Goal: Task Accomplishment & Management: Manage account settings

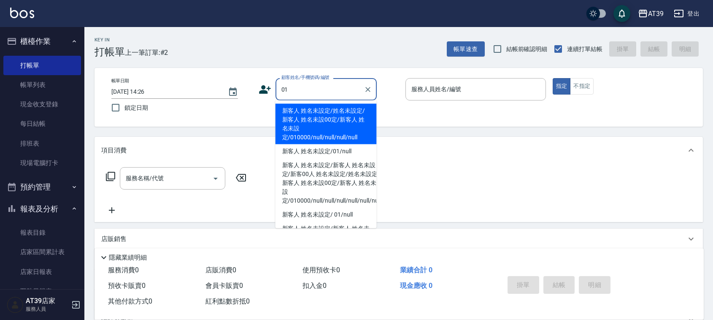
type input "新客人 姓名未設定/姓名未設定/新客人 姓名未設00定/新客人 姓名未設定/010000/null/null/null/null"
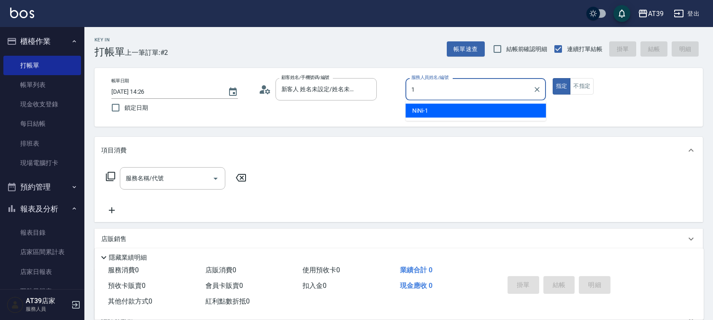
type input "NiNi-1"
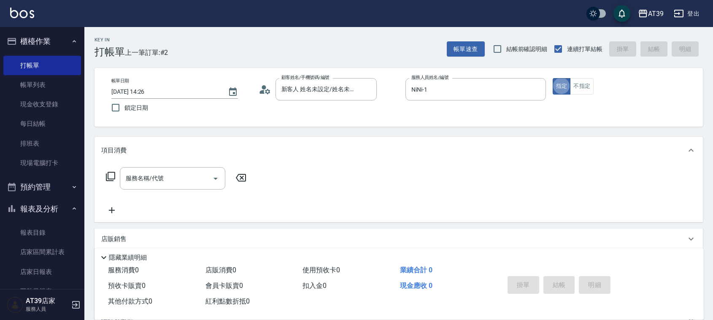
type button "true"
type input "1"
type input "新客人 姓名未設定/01/null"
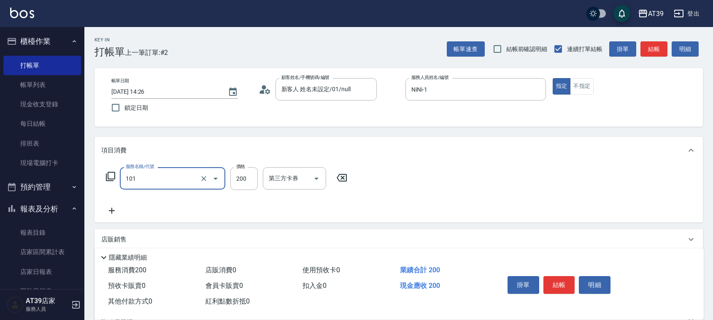
type input "洗髮(101)"
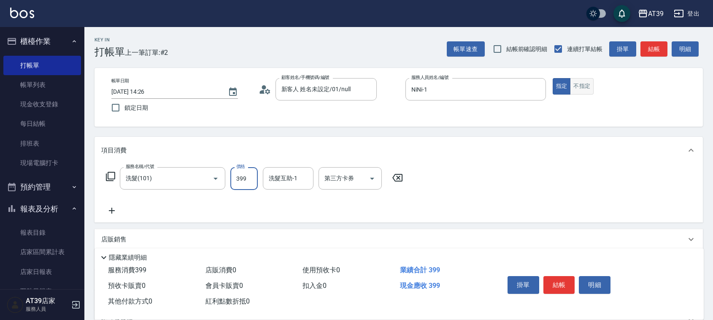
type input "399"
click at [578, 86] on button "不指定" at bounding box center [582, 86] width 24 height 16
click at [650, 46] on button "結帳" at bounding box center [653, 49] width 27 height 16
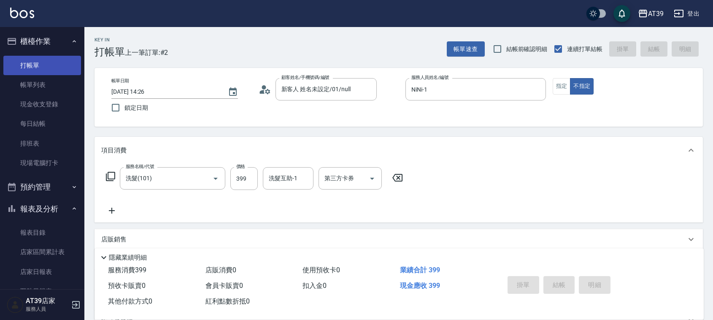
type input "[DATE] 16:04"
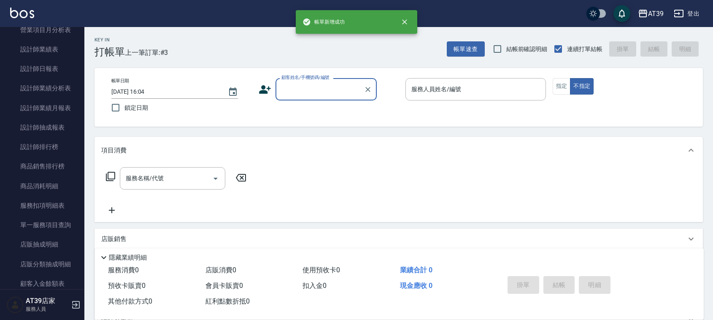
scroll to position [400, 0]
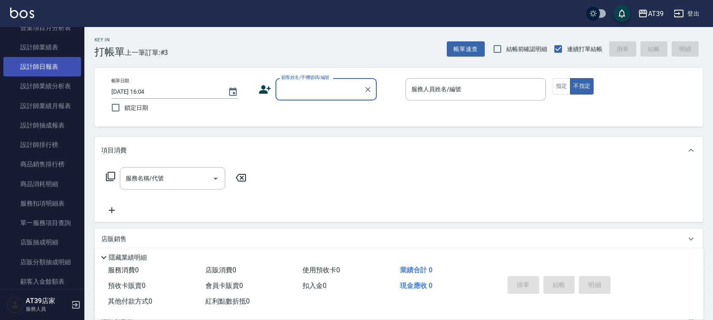
click at [34, 66] on link "設計師日報表" at bounding box center [42, 66] width 78 height 19
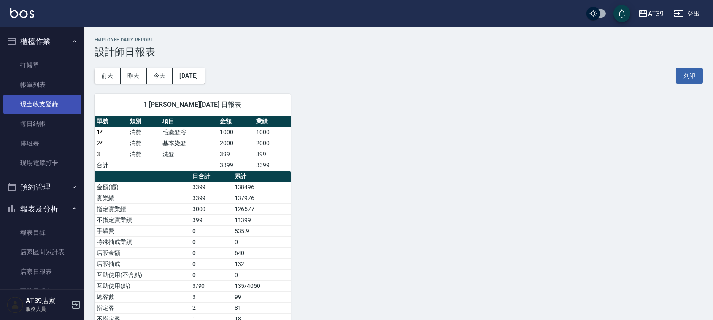
click at [38, 96] on link "現金收支登錄" at bounding box center [42, 103] width 78 height 19
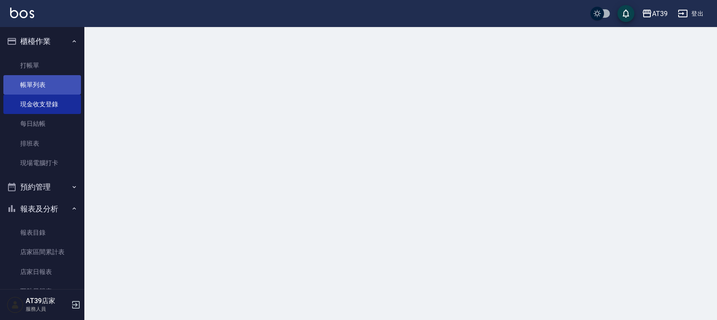
click at [41, 78] on link "帳單列表" at bounding box center [42, 84] width 78 height 19
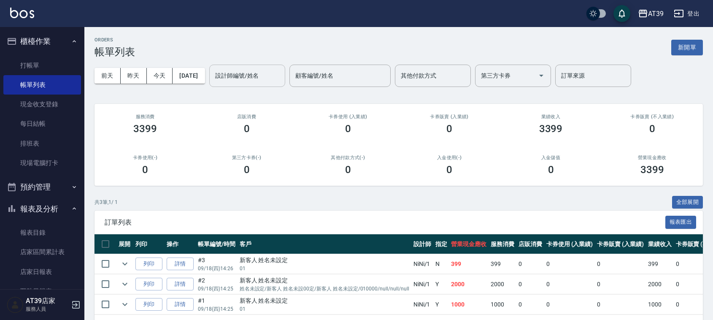
drag, startPoint x: 239, startPoint y: 84, endPoint x: 244, endPoint y: 86, distance: 5.1
click at [240, 85] on div "設計師編號/姓名" at bounding box center [247, 76] width 76 height 22
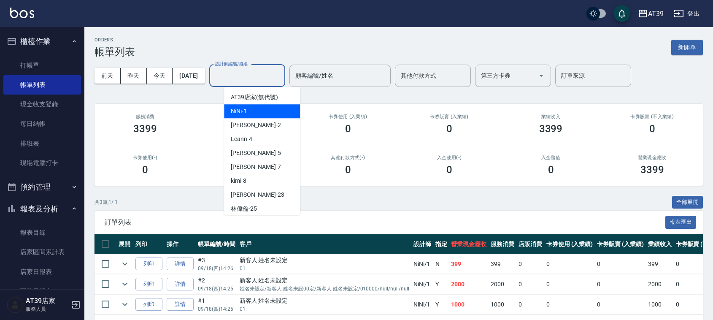
click at [248, 114] on div "NiNi -1" at bounding box center [262, 111] width 76 height 14
type input "NiNi-1"
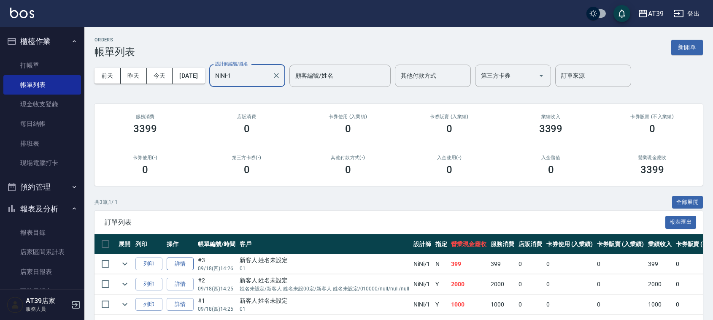
click at [176, 266] on link "詳情" at bounding box center [180, 263] width 27 height 13
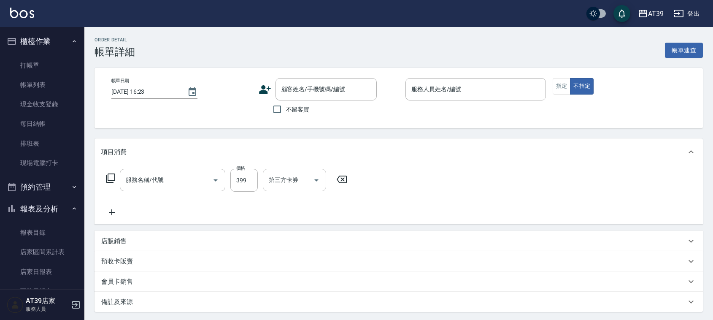
type input "[DATE] 14:26"
type input "NiNi-1"
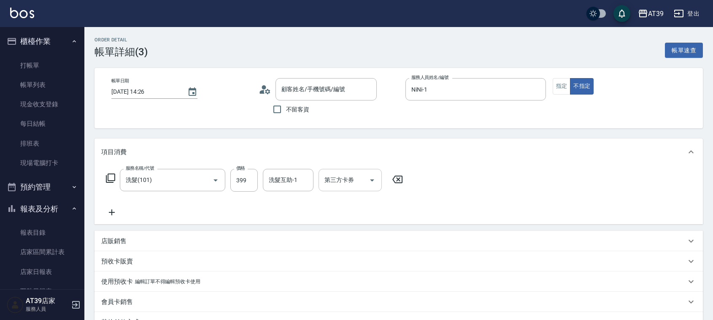
type input "洗髮(101)"
type input "新客人 姓名未設定/01/null"
click at [244, 190] on input "399" at bounding box center [243, 180] width 27 height 23
type input "400"
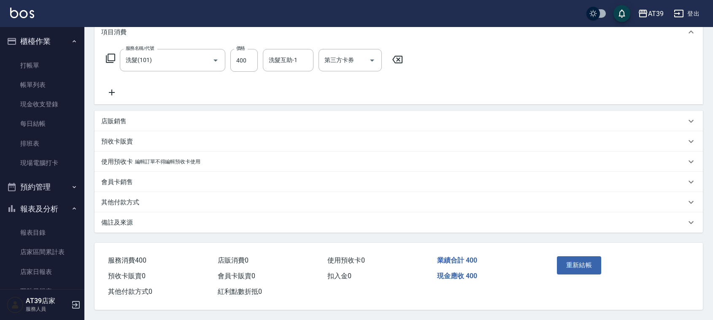
drag, startPoint x: 657, startPoint y: 163, endPoint x: 627, endPoint y: 340, distance: 179.6
click at [557, 256] on button "重新結帳" at bounding box center [579, 265] width 45 height 18
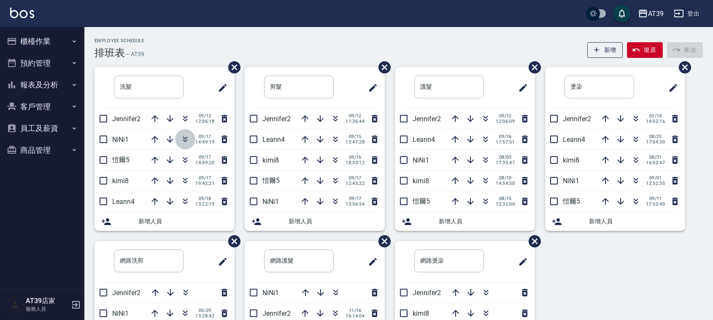
click at [183, 137] on icon "button" at bounding box center [185, 138] width 5 height 3
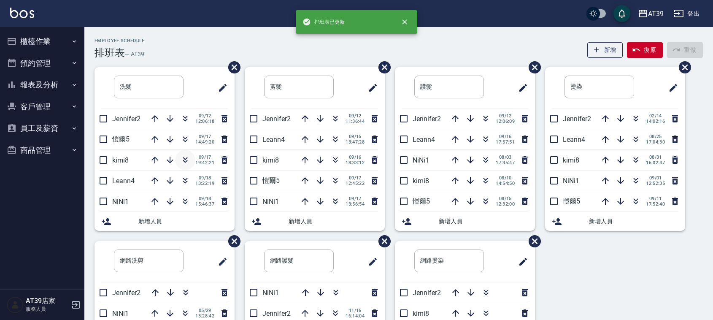
click at [184, 159] on icon "button" at bounding box center [185, 158] width 5 height 3
